Goal: Task Accomplishment & Management: Use online tool/utility

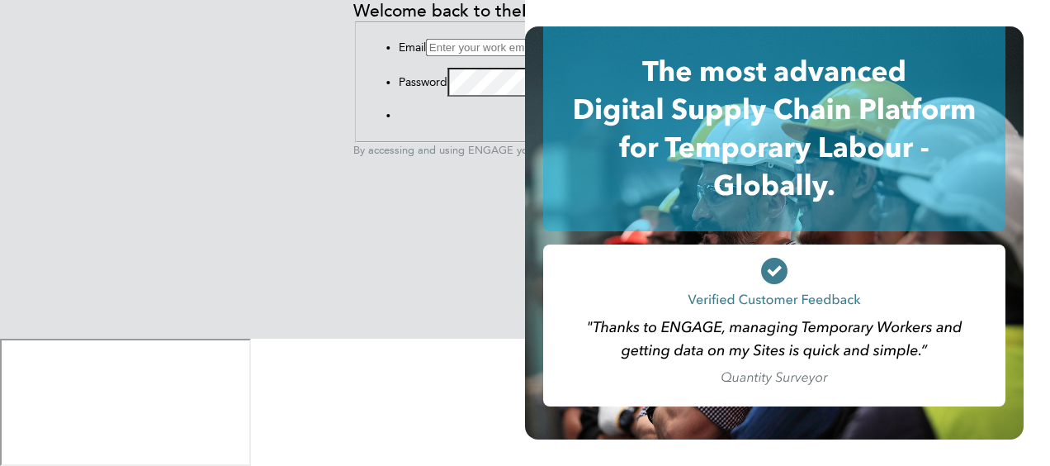
type input "[PERSON_NAME][EMAIL_ADDRESS][DOMAIN_NAME]"
click at [399, 122] on li "Sign In Forgot Password" at bounding box center [542, 115] width 286 height 14
click at [399, 119] on button "Sign In" at bounding box center [399, 119] width 0 height 0
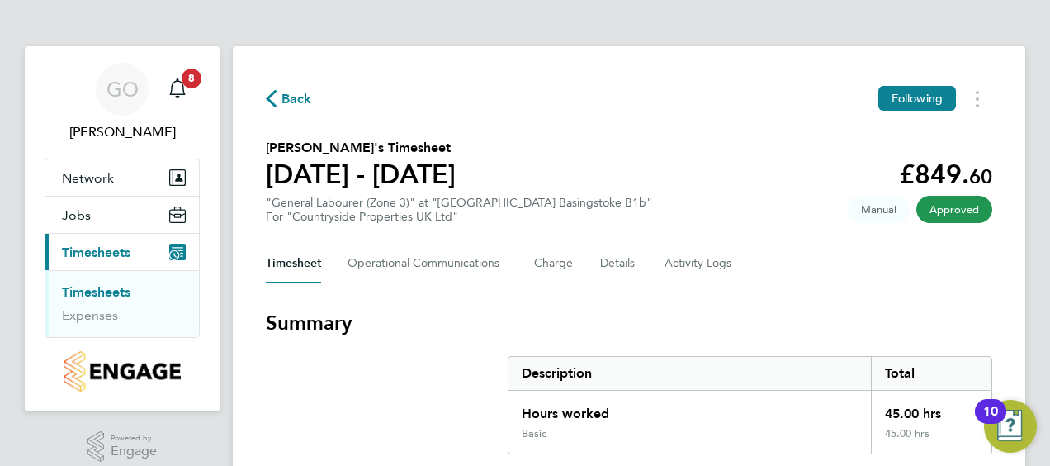
click at [89, 281] on ul "Timesheets Expenses" at bounding box center [122, 303] width 154 height 67
click at [91, 289] on link "Timesheets" at bounding box center [96, 292] width 69 height 16
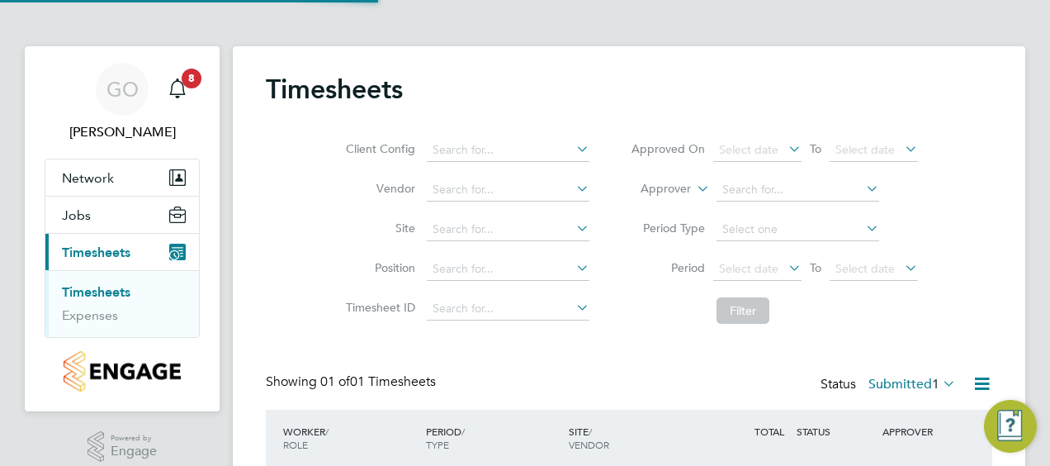
scroll to position [41, 143]
click at [1038, 111] on div "GO Gemma Owen Notifications 8 Applications: Network Team Members Sites Jobs Vac…" at bounding box center [525, 290] width 1050 height 580
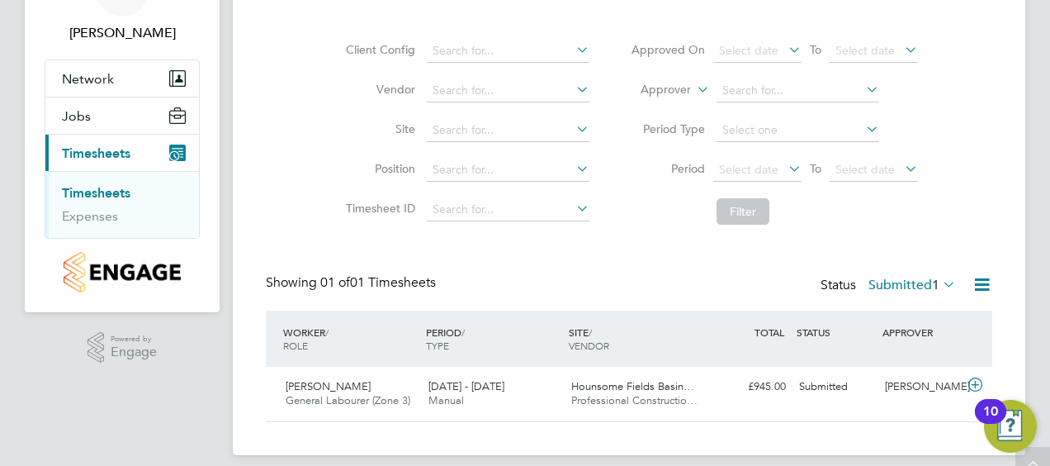
scroll to position [114, 0]
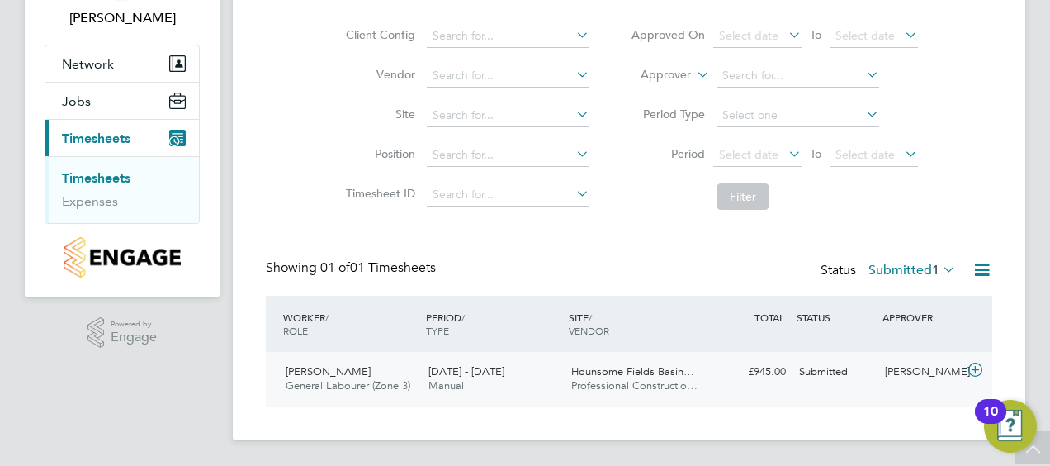
click at [490, 388] on div "25 - 31 Aug 2025 Manual" at bounding box center [493, 378] width 143 height 41
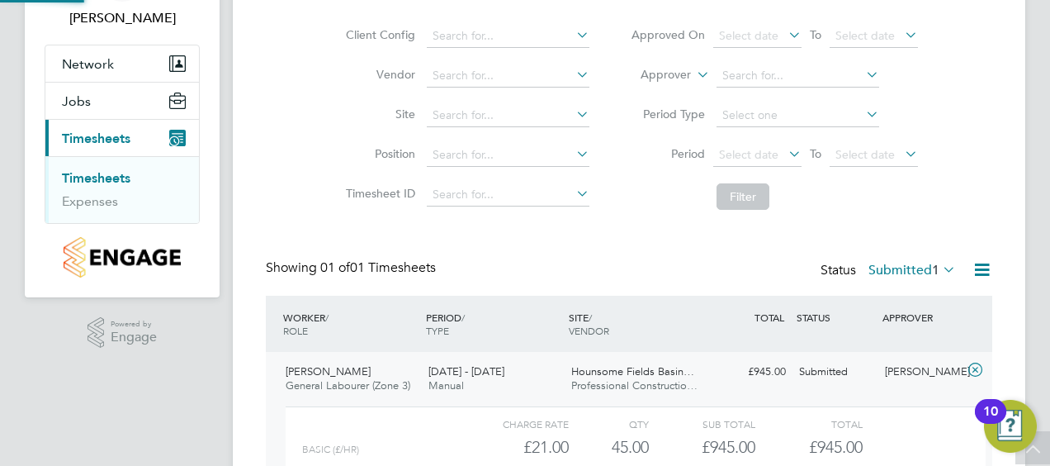
scroll to position [28, 161]
click at [1030, 138] on div "GO Gemma Owen Notifications 8 Applications: Network Team Members Sites Jobs Vac…" at bounding box center [525, 252] width 1050 height 732
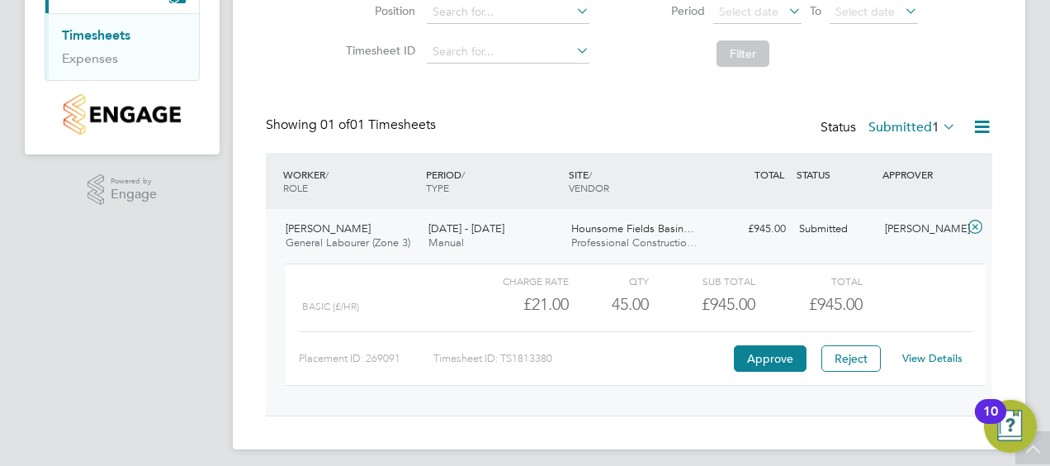
scroll to position [265, 0]
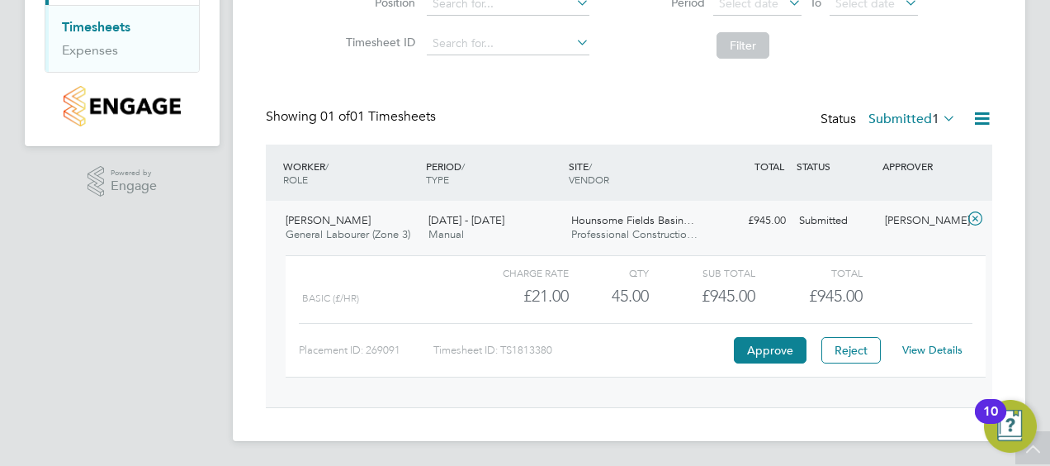
click at [940, 341] on div "View Details" at bounding box center [931, 350] width 81 height 26
click at [943, 352] on link "View Details" at bounding box center [932, 350] width 60 height 14
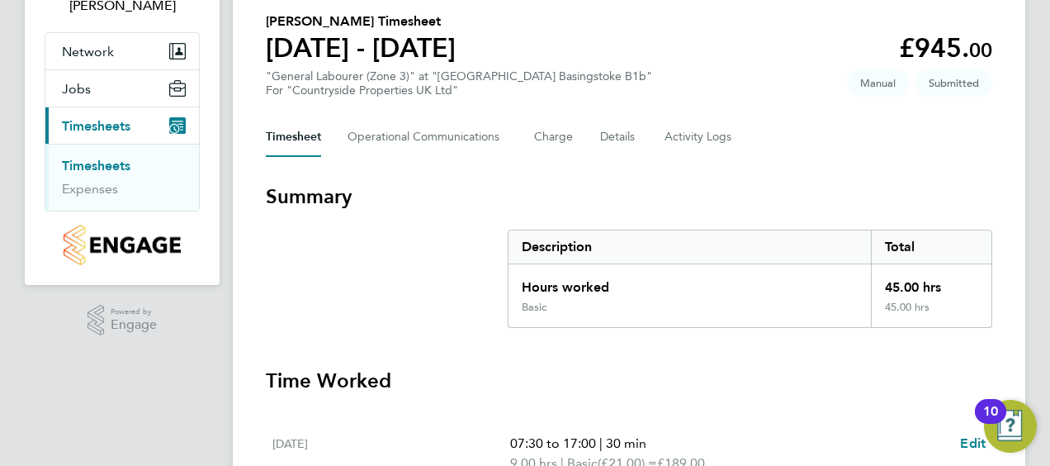
scroll to position [99, 0]
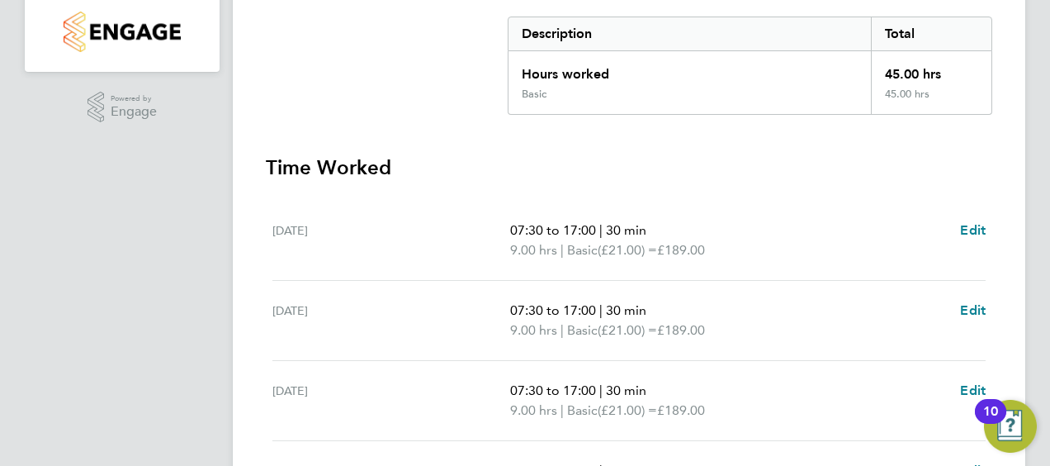
scroll to position [363, 0]
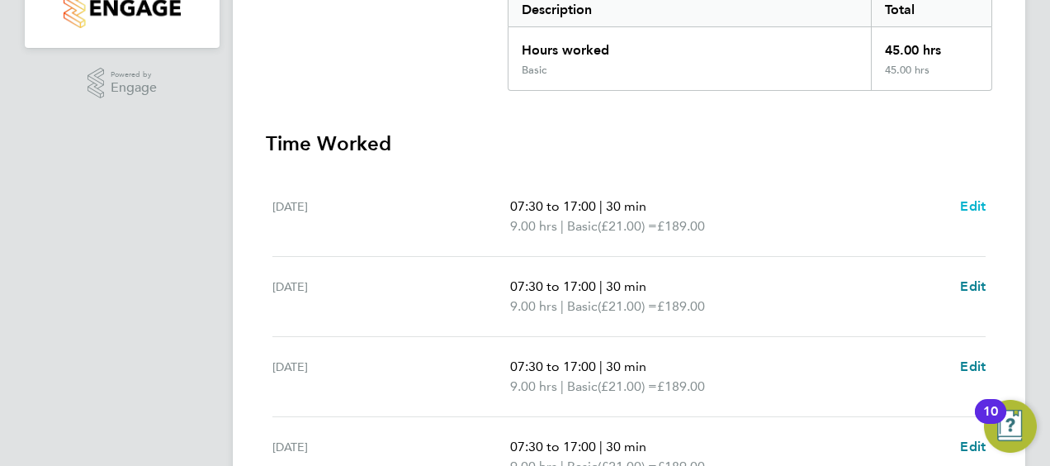
click at [971, 205] on span "Edit" at bounding box center [973, 206] width 26 height 16
select select "30"
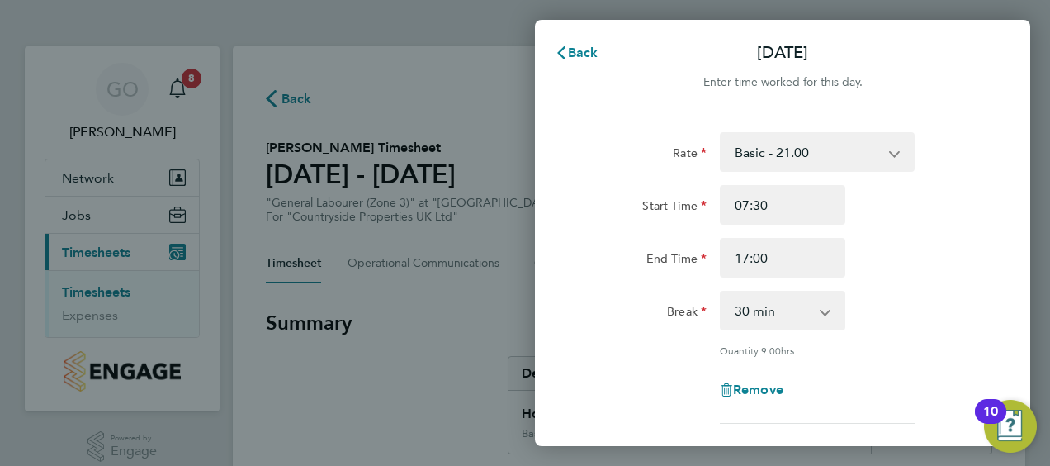
click at [433, 63] on div "Back [DATE] Enter time worked for this day. Rate Basic - 21.00 Start Time 07:30…" at bounding box center [525, 233] width 1050 height 466
click at [209, 65] on div "Back [DATE] Enter time worked for this day. Rate Basic - 21.00 Start Time 07:30…" at bounding box center [525, 233] width 1050 height 466
click at [575, 45] on span "Back" at bounding box center [583, 53] width 31 height 16
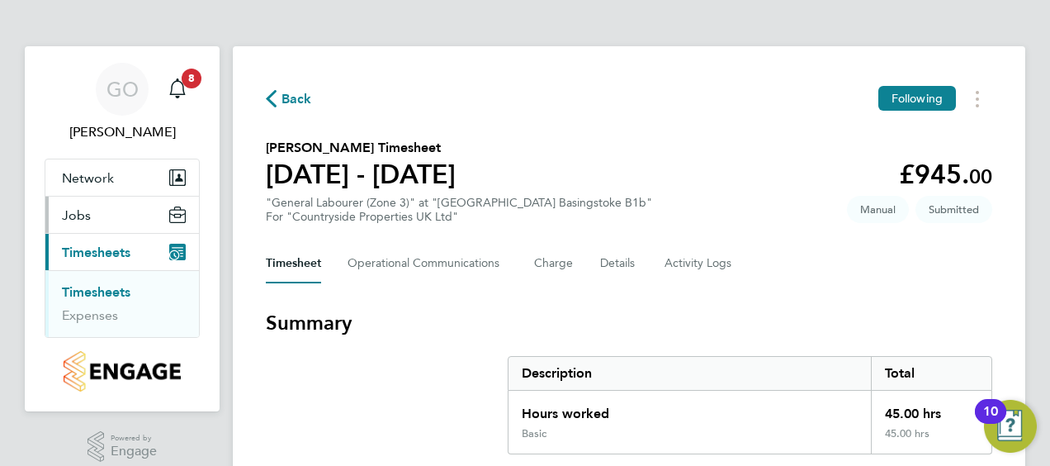
click at [96, 218] on button "Jobs" at bounding box center [122, 214] width 154 height 36
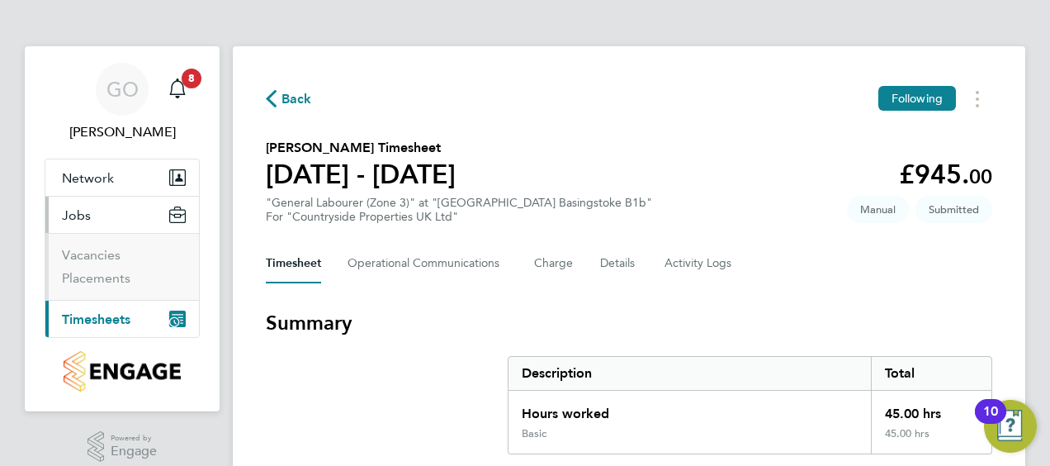
click at [97, 314] on span "Timesheets" at bounding box center [96, 319] width 69 height 16
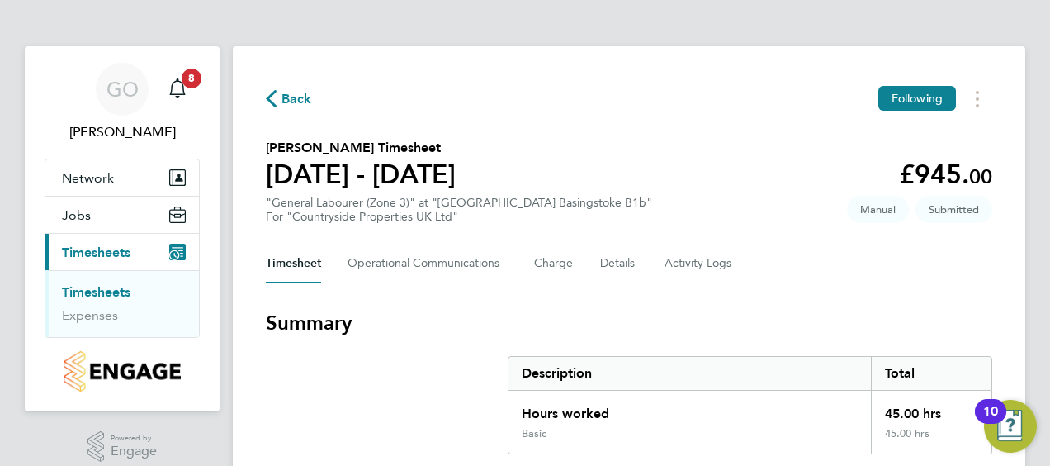
click at [101, 286] on link "Timesheets" at bounding box center [96, 292] width 69 height 16
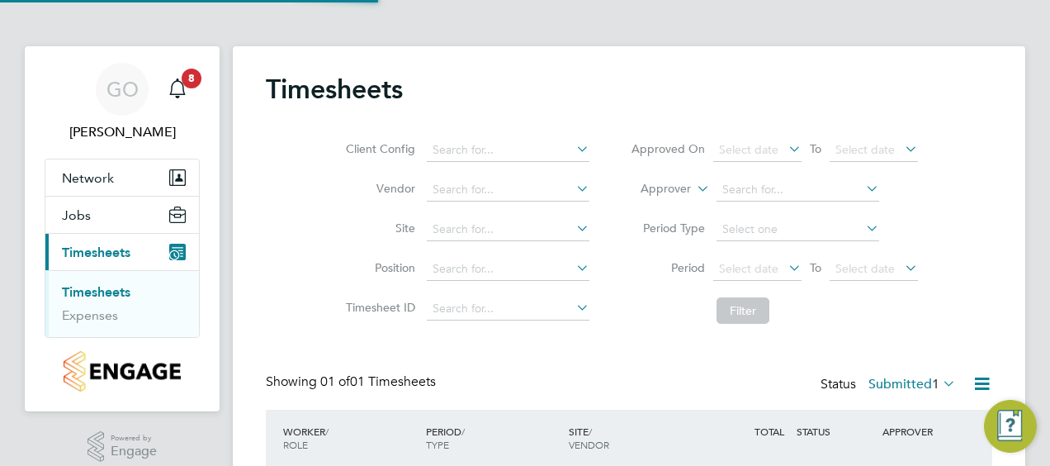
scroll to position [41, 143]
click at [776, 146] on span "Select date" at bounding box center [748, 149] width 59 height 15
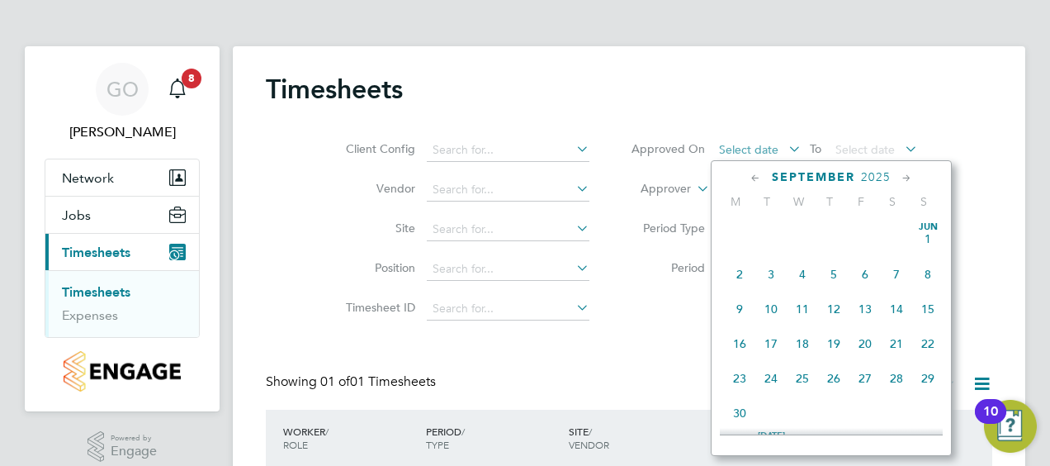
scroll to position [495, 0]
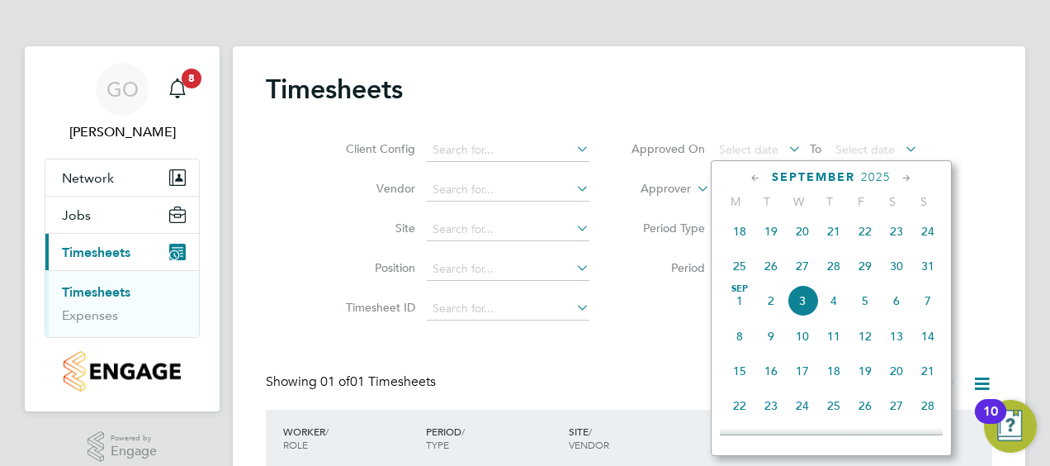
click at [806, 294] on span "3" at bounding box center [802, 300] width 31 height 31
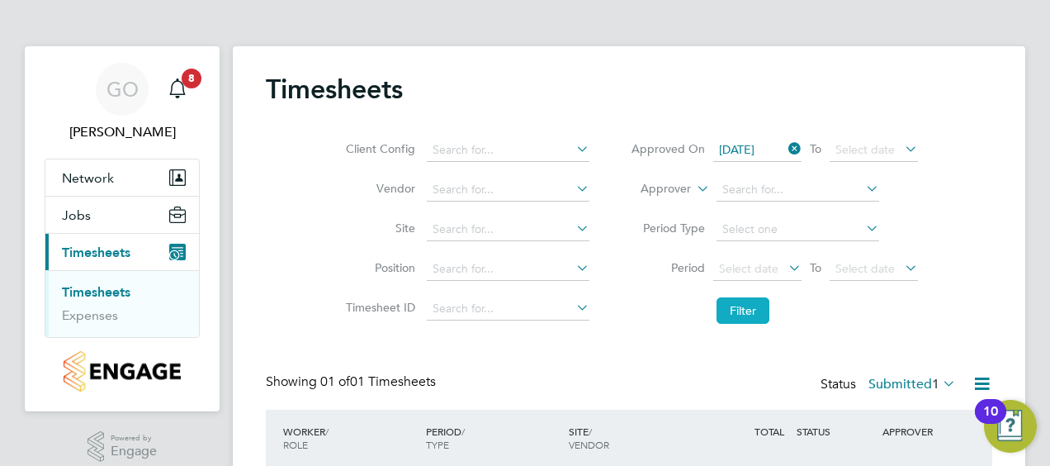
click at [726, 300] on button "Filter" at bounding box center [742, 310] width 53 height 26
click at [987, 74] on div "Timesheets" at bounding box center [629, 98] width 726 height 50
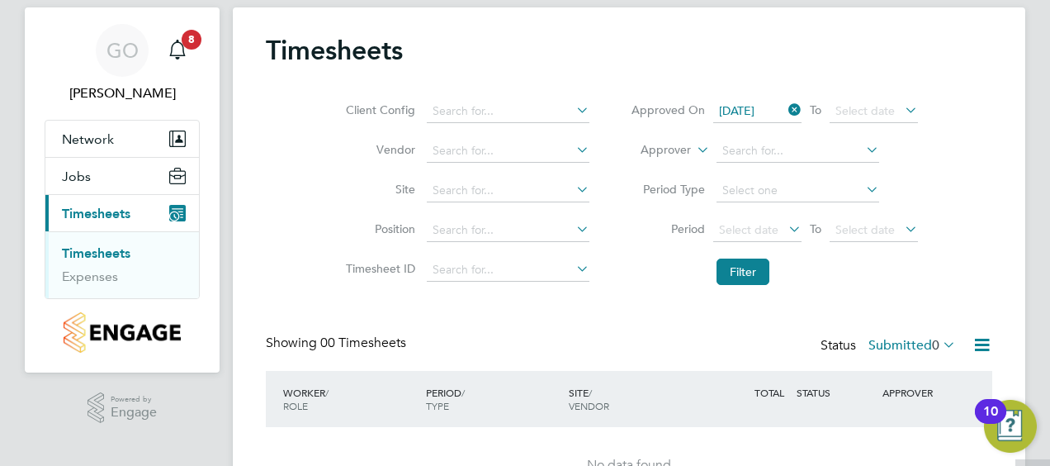
scroll to position [33, 0]
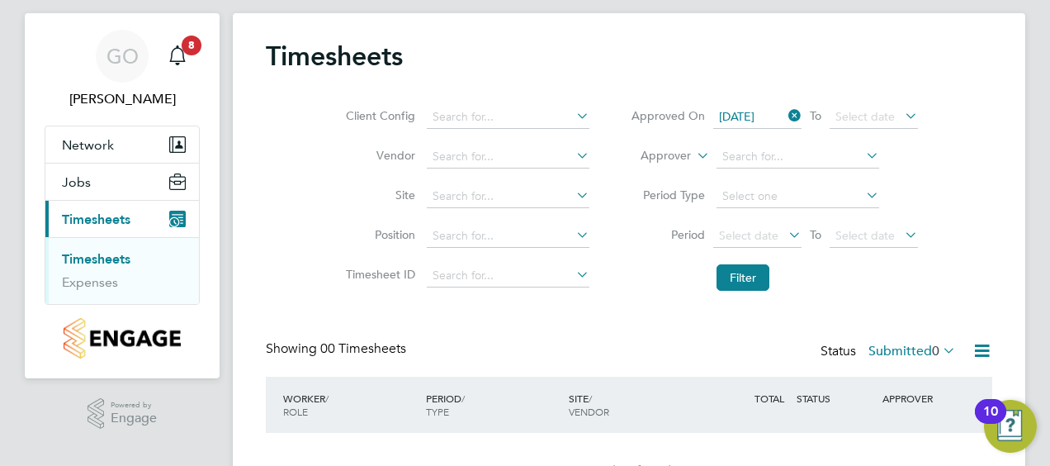
click at [785, 111] on icon at bounding box center [785, 115] width 0 height 23
click at [87, 134] on button "Network" at bounding box center [122, 144] width 154 height 36
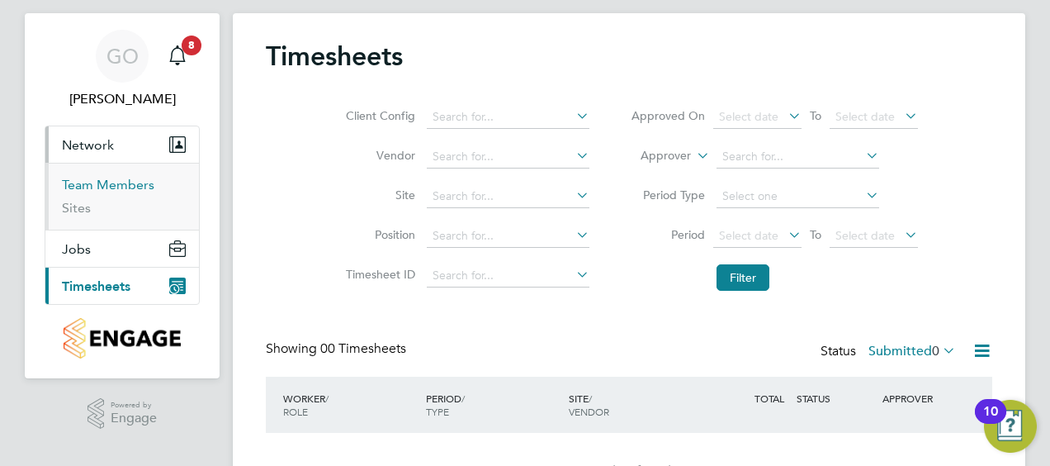
click at [85, 183] on link "Team Members" at bounding box center [108, 185] width 92 height 16
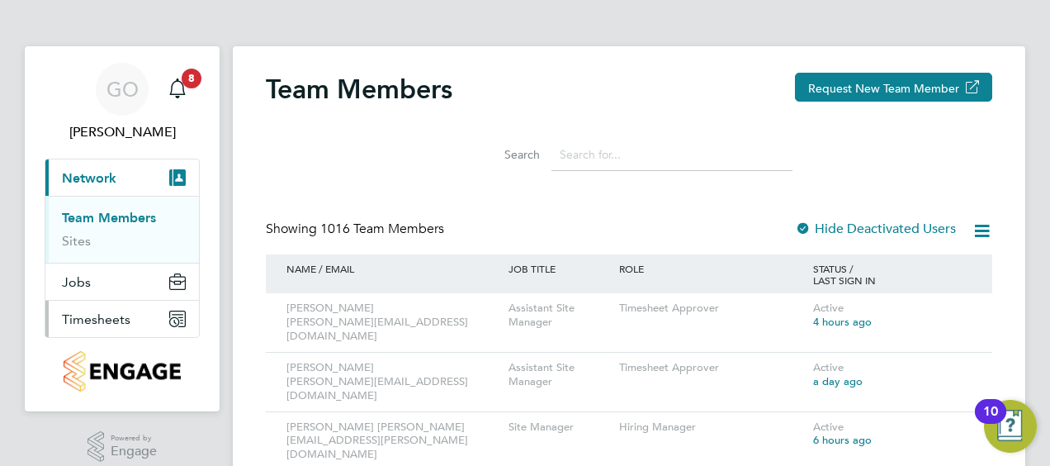
click at [83, 314] on span "Timesheets" at bounding box center [96, 319] width 69 height 16
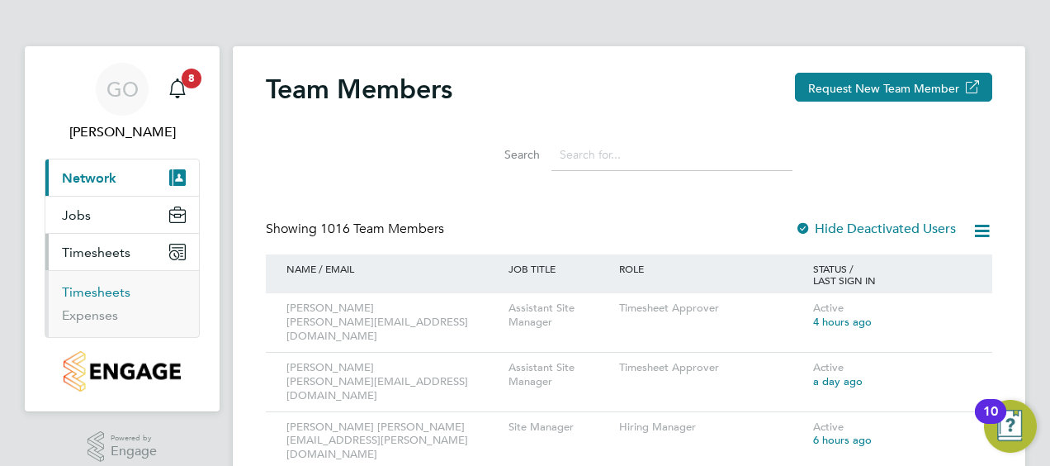
click at [96, 291] on link "Timesheets" at bounding box center [96, 292] width 69 height 16
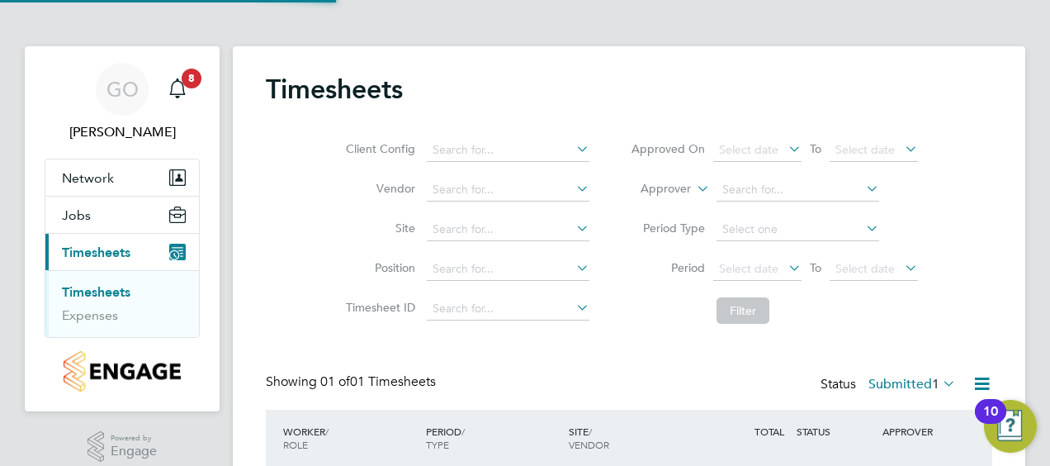
scroll to position [41, 143]
click at [961, 165] on div "Client Config Vendor Site Position Timesheet ID Approved On Select date To Sele…" at bounding box center [629, 227] width 726 height 210
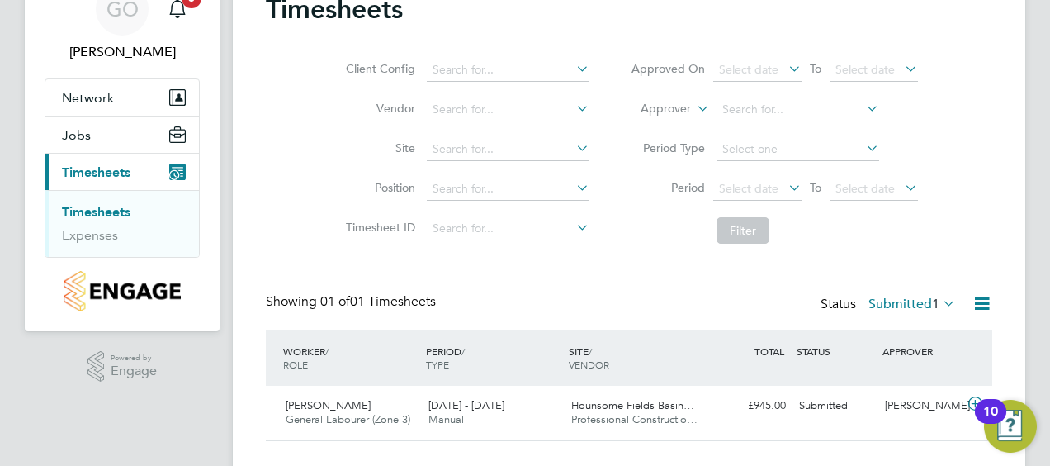
scroll to position [99, 0]
